Goal: Task Accomplishment & Management: Use online tool/utility

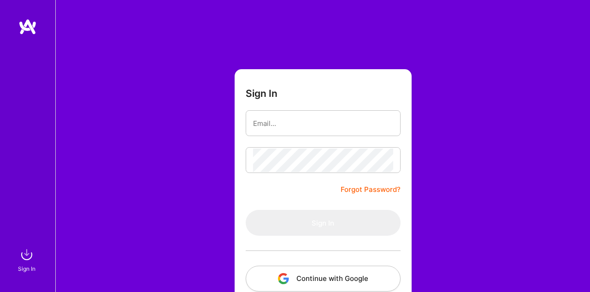
click at [284, 125] on input "email" at bounding box center [323, 124] width 140 height 24
type input "[EMAIL_ADDRESS][DOMAIN_NAME]"
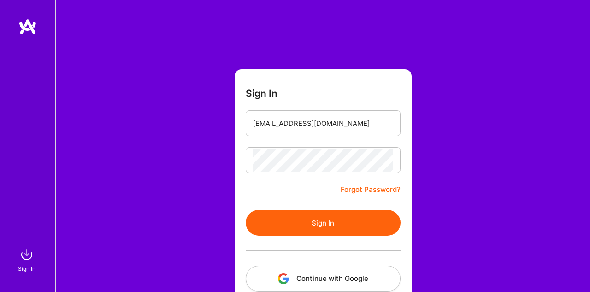
click at [311, 218] on button "Sign In" at bounding box center [323, 223] width 155 height 26
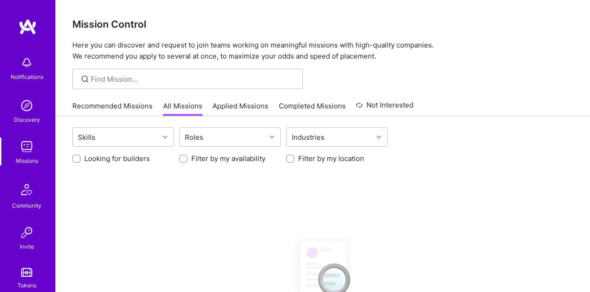
click at [229, 112] on link "Applied Missions" at bounding box center [241, 108] width 56 height 15
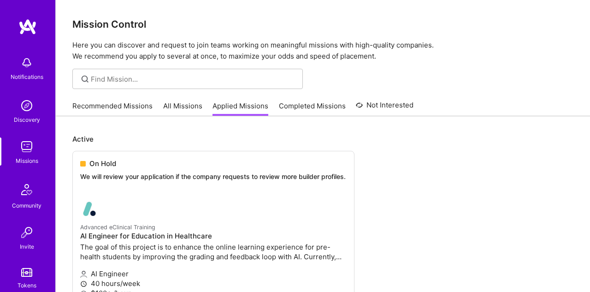
click at [177, 106] on link "All Missions" at bounding box center [182, 108] width 39 height 15
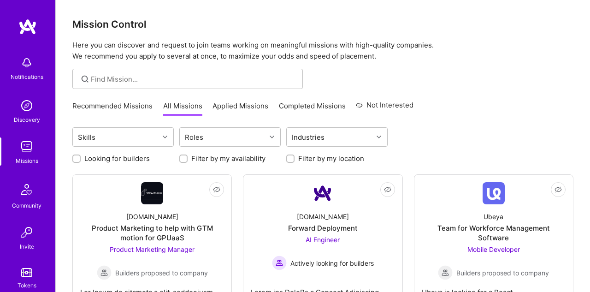
click at [112, 155] on label "Looking for builders" at bounding box center [116, 159] width 65 height 10
click at [81, 156] on input "Looking for builders" at bounding box center [77, 159] width 6 height 6
checkbox input "true"
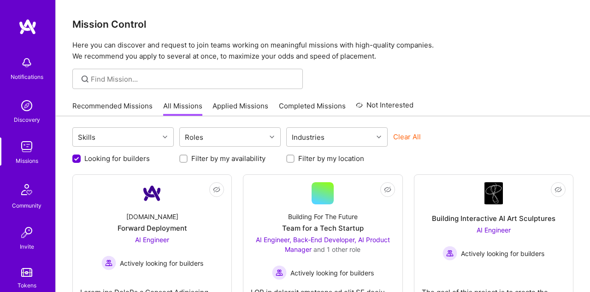
click at [304, 157] on label "Filter by my location" at bounding box center [331, 159] width 66 height 10
click at [295, 157] on input "Filter by my location" at bounding box center [291, 159] width 6 height 6
checkbox input "true"
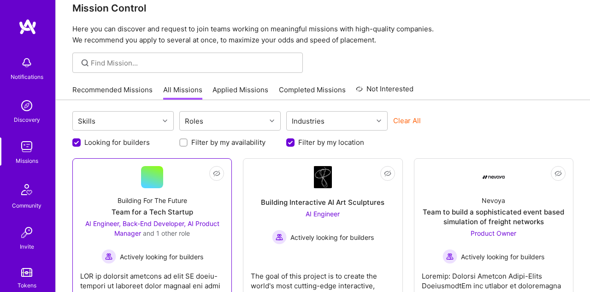
scroll to position [18, 0]
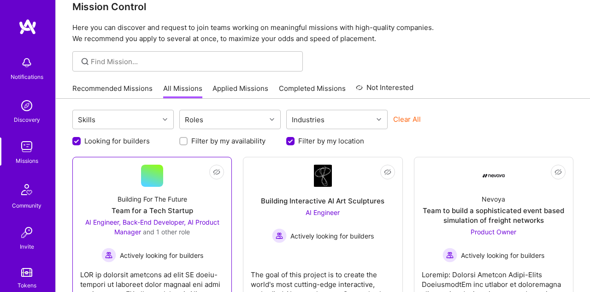
click at [186, 199] on div "Building For The Future" at bounding box center [153, 199] width 70 height 10
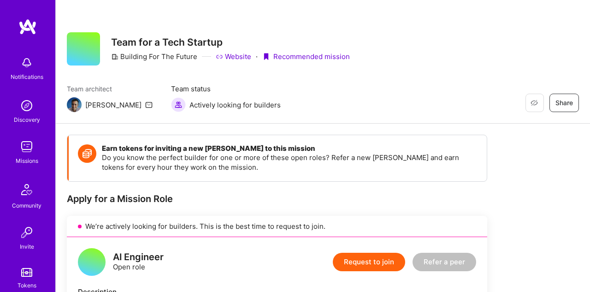
click at [29, 39] on div "Notifications Discovery Missions Community Invite Tokens [DOMAIN_NAME]" at bounding box center [27, 174] width 55 height 313
click at [32, 32] on img at bounding box center [27, 26] width 18 height 17
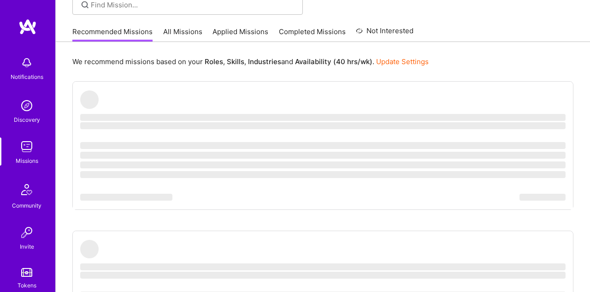
scroll to position [76, 0]
